Goal: Task Accomplishment & Management: Complete application form

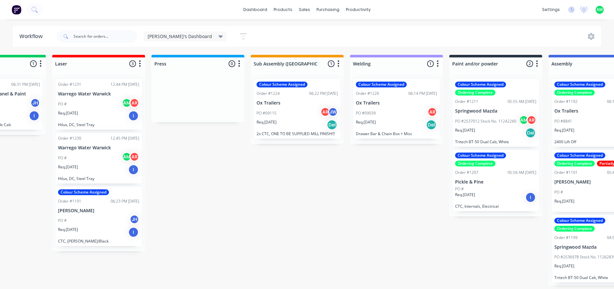
scroll to position [0, 360]
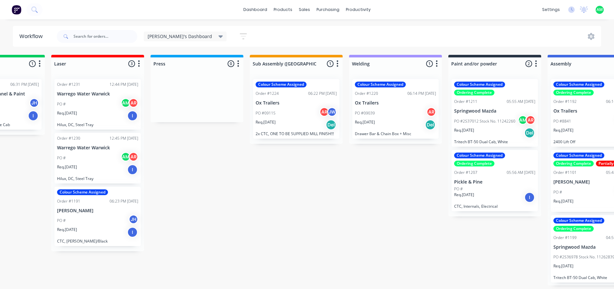
click at [387, 121] on div "Req. [DATE] Del" at bounding box center [395, 124] width 81 height 11
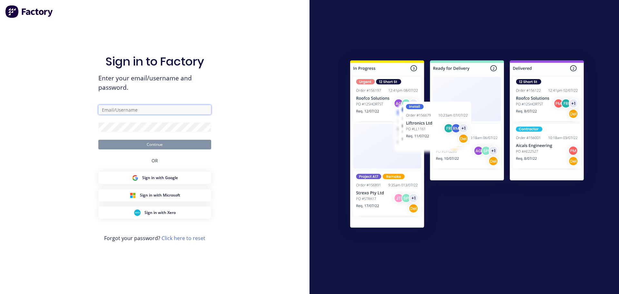
click at [139, 111] on input "text" at bounding box center [154, 110] width 113 height 10
click at [144, 110] on input "[EMAIL_ADDRESS][DOMAIN_NAME]" at bounding box center [154, 110] width 113 height 10
type input "[EMAIL_ADDRESS][DOMAIN_NAME]"
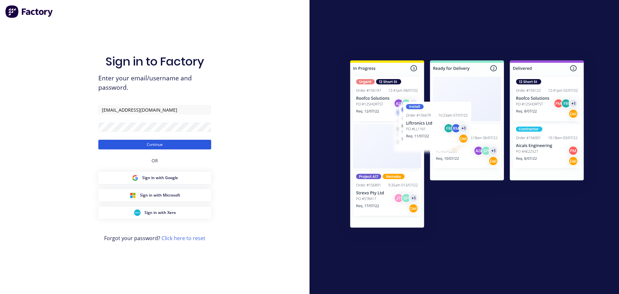
click at [195, 144] on button "Continue" at bounding box center [154, 145] width 113 height 10
